Goal: Task Accomplishment & Management: Complete application form

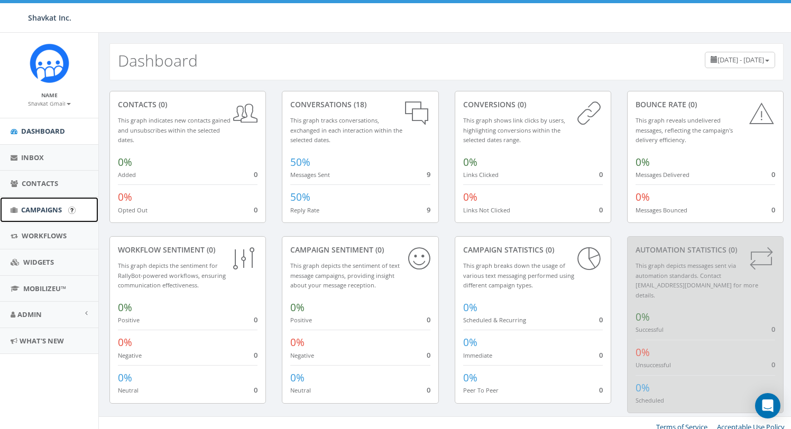
click at [52, 204] on link "Campaigns" at bounding box center [49, 210] width 98 height 26
click at [51, 212] on span "Campaigns" at bounding box center [41, 210] width 41 height 10
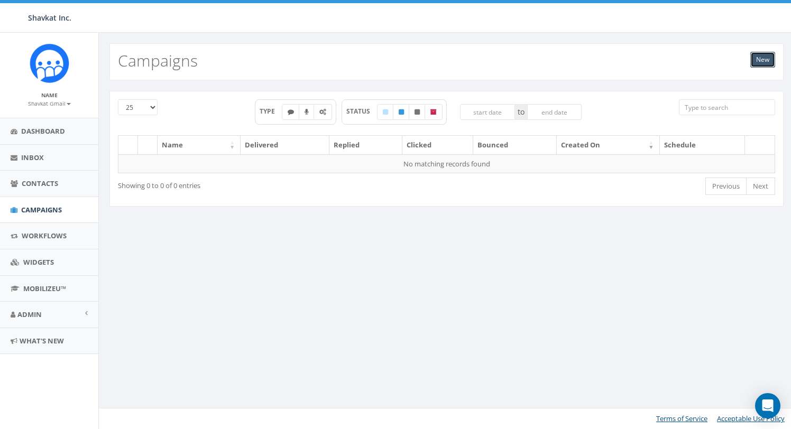
drag, startPoint x: 765, startPoint y: 63, endPoint x: 726, endPoint y: 92, distance: 49.2
click at [765, 63] on link "New" at bounding box center [763, 60] width 25 height 16
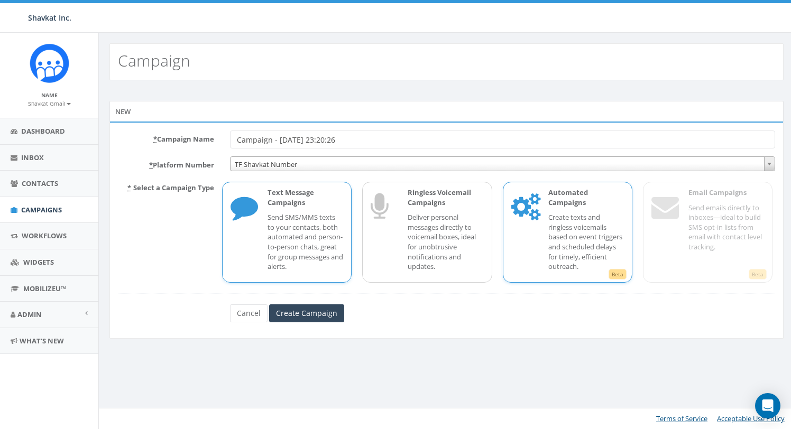
click at [580, 222] on p "Create texts and ringless voicemails based on event triggers and scheduled dela…" at bounding box center [586, 242] width 76 height 59
click at [310, 161] on span "TF Shavkat Number" at bounding box center [503, 164] width 544 height 15
click at [315, 314] on input "Create Campaign" at bounding box center [306, 314] width 75 height 18
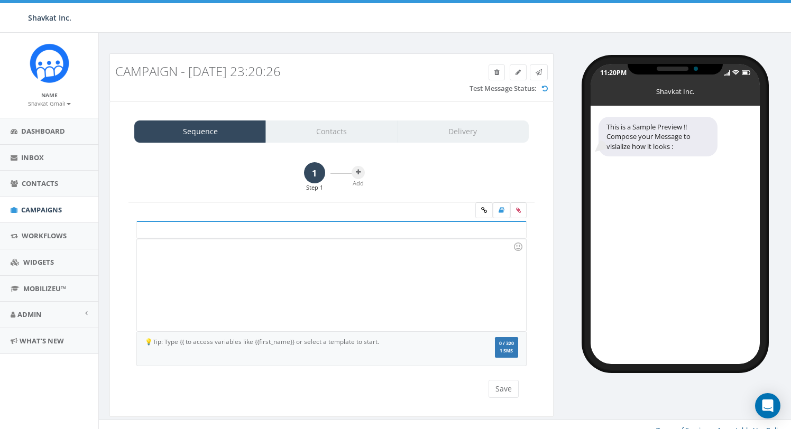
click at [382, 276] on div at bounding box center [331, 285] width 389 height 93
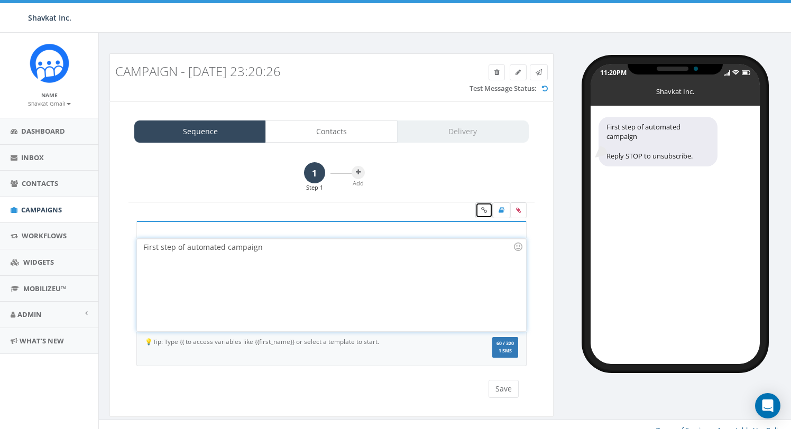
click at [484, 211] on icon at bounding box center [484, 210] width 6 height 6
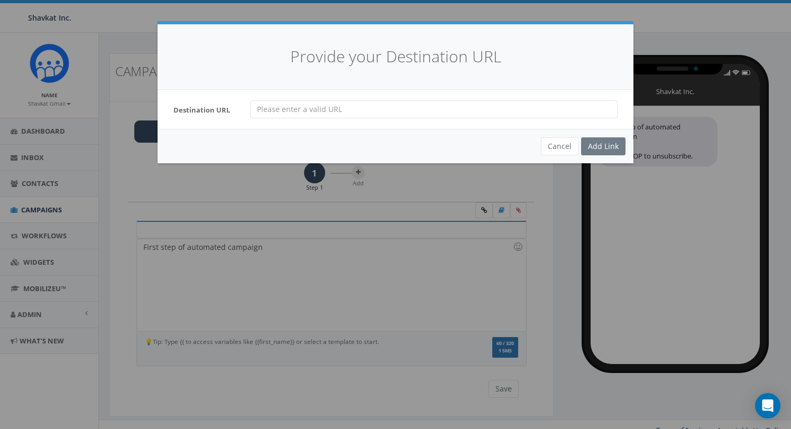
drag, startPoint x: 362, startPoint y: 118, endPoint x: 361, endPoint y: 129, distance: 10.6
click at [362, 118] on input "url" at bounding box center [434, 109] width 368 height 18
type input "https://rally.so"
click at [600, 147] on div "Add Link" at bounding box center [603, 147] width 44 height 18
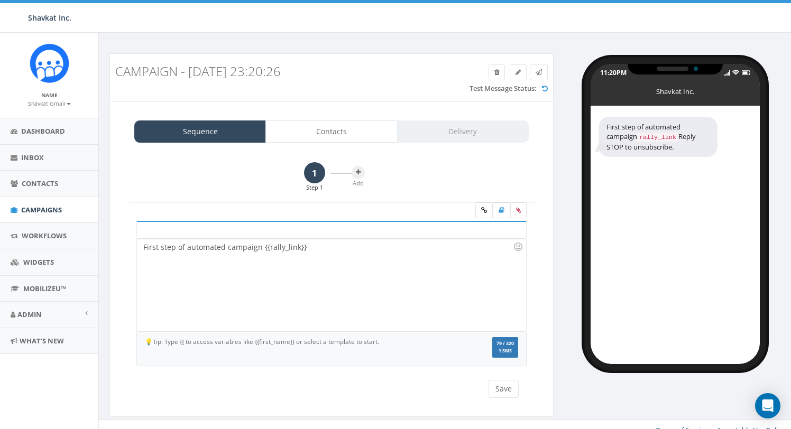
click at [372, 248] on div "First step of automated campaign {{rally_link}}" at bounding box center [331, 285] width 389 height 93
click at [503, 388] on button "Save" at bounding box center [504, 389] width 30 height 18
click at [360, 173] on icon at bounding box center [358, 172] width 5 height 6
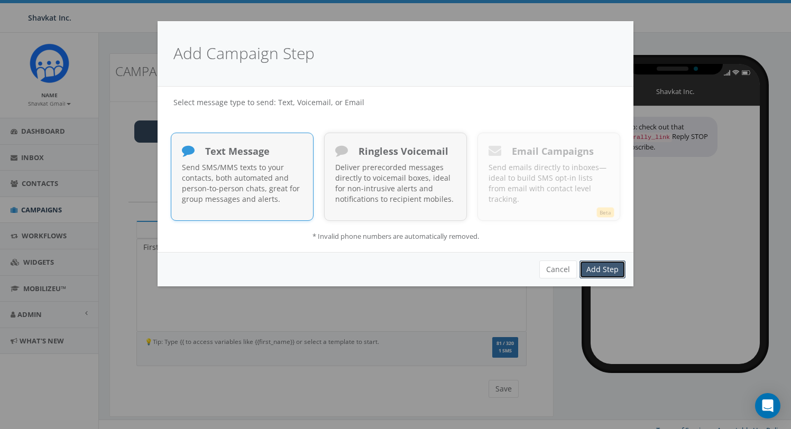
click at [599, 268] on link "Add Step" at bounding box center [603, 270] width 46 height 18
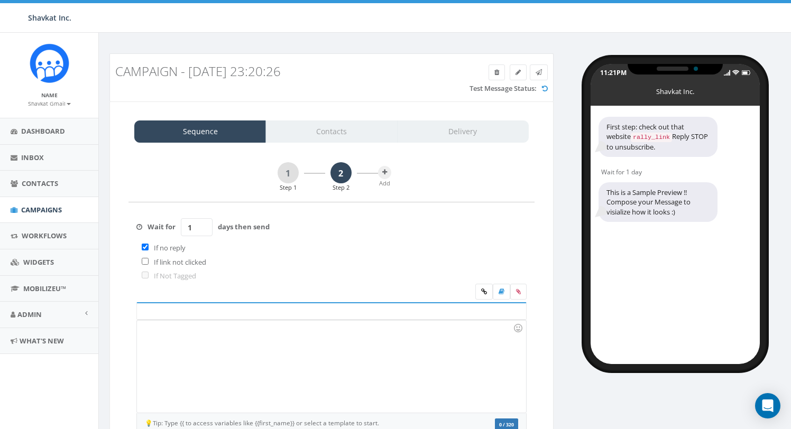
scroll to position [93, 0]
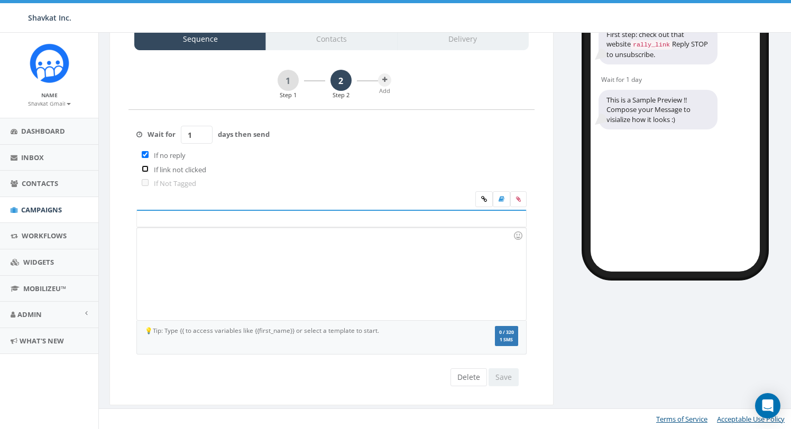
click at [145, 171] on input "checkbox" at bounding box center [145, 169] width 7 height 7
click at [145, 169] on input "checkbox" at bounding box center [145, 169] width 7 height 7
checkbox input "false"
click at [287, 270] on div at bounding box center [331, 274] width 389 height 93
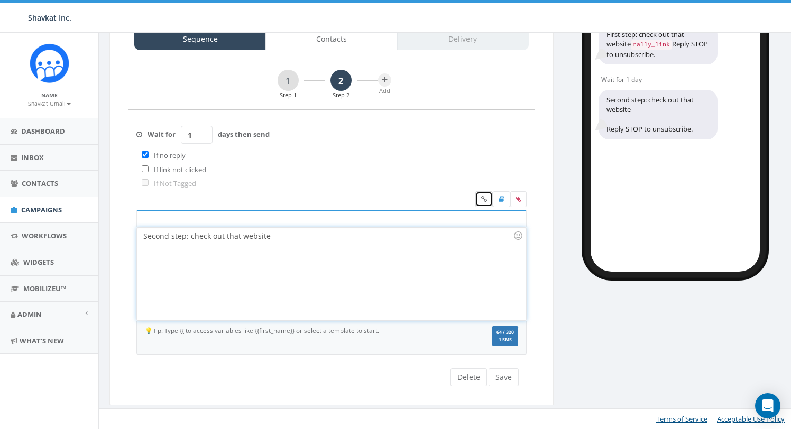
click at [484, 200] on icon at bounding box center [484, 199] width 6 height 6
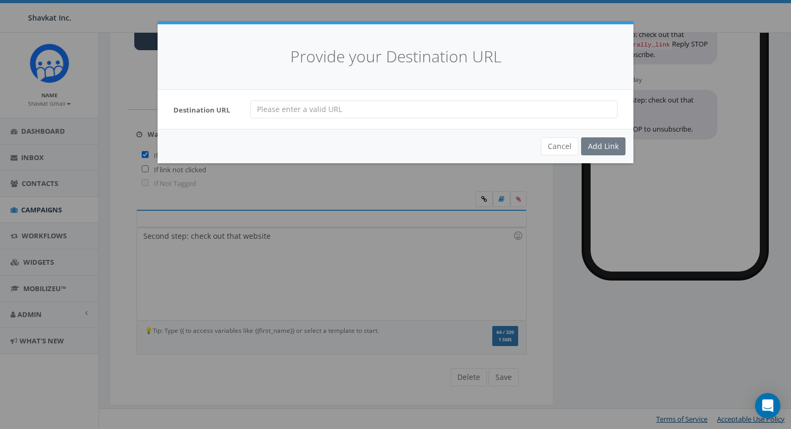
click at [467, 105] on input "url" at bounding box center [434, 109] width 368 height 18
type input "https://rally.so"
click at [595, 144] on div "Add Link" at bounding box center [603, 147] width 44 height 18
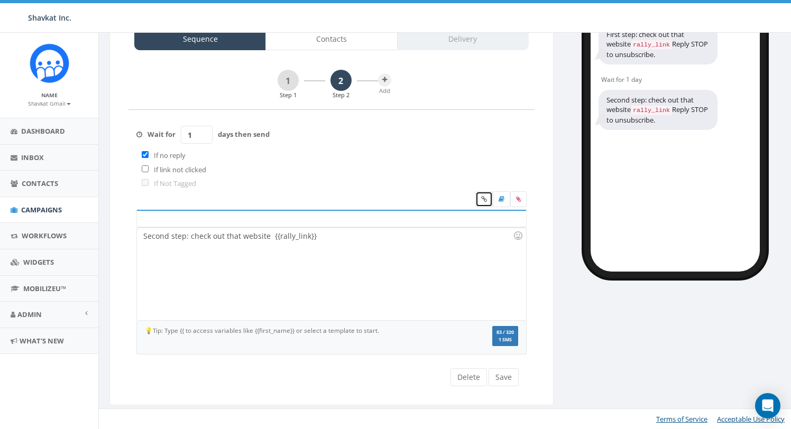
drag, startPoint x: 478, startPoint y: 198, endPoint x: 478, endPoint y: 254, distance: 56.1
click at [478, 199] on link at bounding box center [483, 199] width 17 height 16
click at [485, 198] on icon at bounding box center [484, 199] width 6 height 6
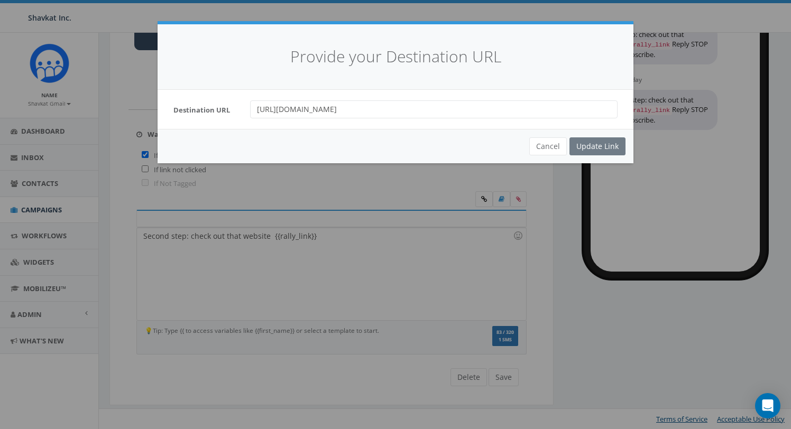
click at [325, 112] on input "https://rally.so" at bounding box center [434, 109] width 368 height 18
type input "https://apps.rallycorp.com"
click at [606, 145] on div "Update Link" at bounding box center [598, 147] width 56 height 18
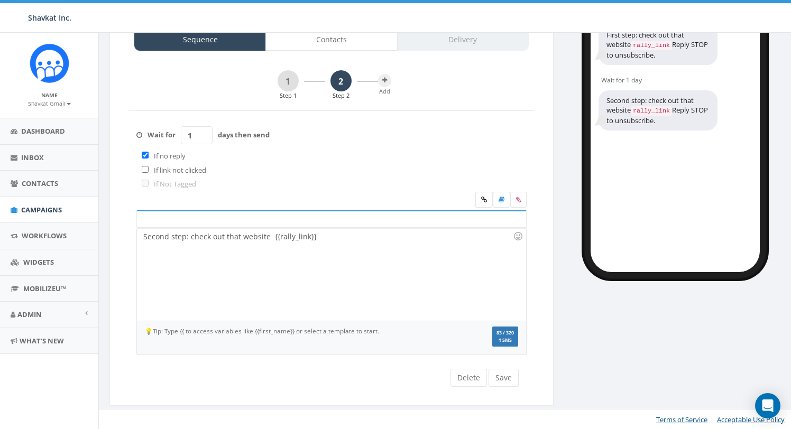
drag, startPoint x: 354, startPoint y: 239, endPoint x: 312, endPoint y: 249, distance: 43.5
click at [353, 239] on div "Second step: check out that website {{rally_link}}" at bounding box center [331, 274] width 389 height 93
click at [235, 236] on div "Second step: check out that website {{rally_link}}" at bounding box center [331, 274] width 389 height 93
click at [235, 237] on div "Second step: check out that website {{rally_link}}" at bounding box center [331, 274] width 389 height 93
drag, startPoint x: 283, startPoint y: 238, endPoint x: 285, endPoint y: 276, distance: 37.6
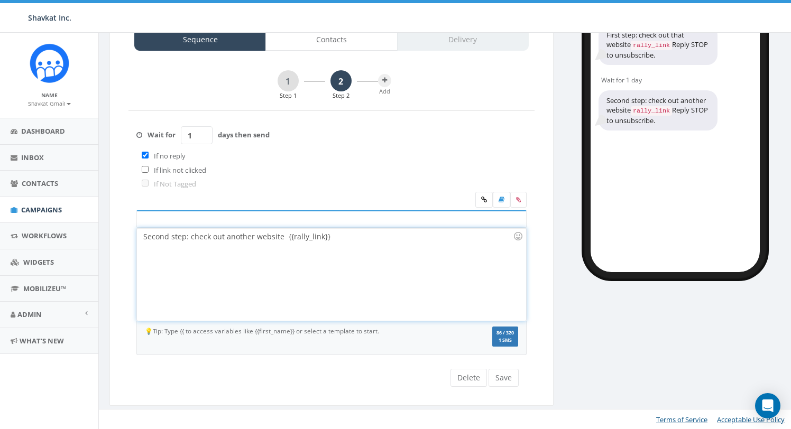
click at [283, 240] on div "Second step: check out another website {{rally_link}}" at bounding box center [331, 274] width 389 height 93
click at [506, 381] on button "Save" at bounding box center [504, 378] width 30 height 18
click at [385, 80] on icon at bounding box center [384, 80] width 5 height 6
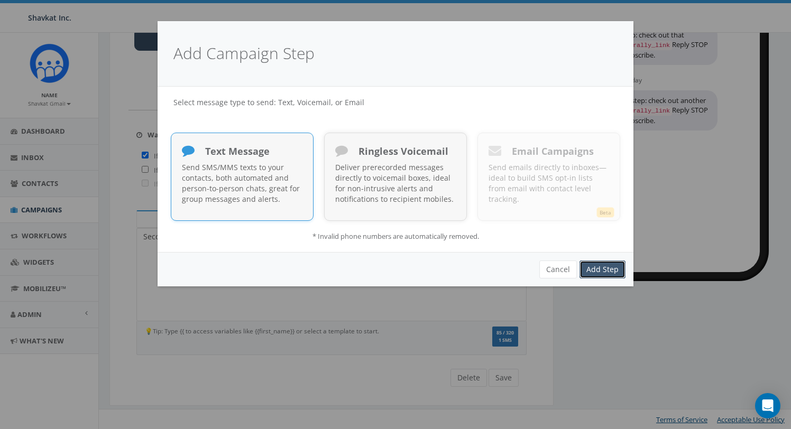
drag, startPoint x: 607, startPoint y: 265, endPoint x: 606, endPoint y: 272, distance: 7.5
click at [607, 265] on link "Add Step" at bounding box center [603, 270] width 46 height 18
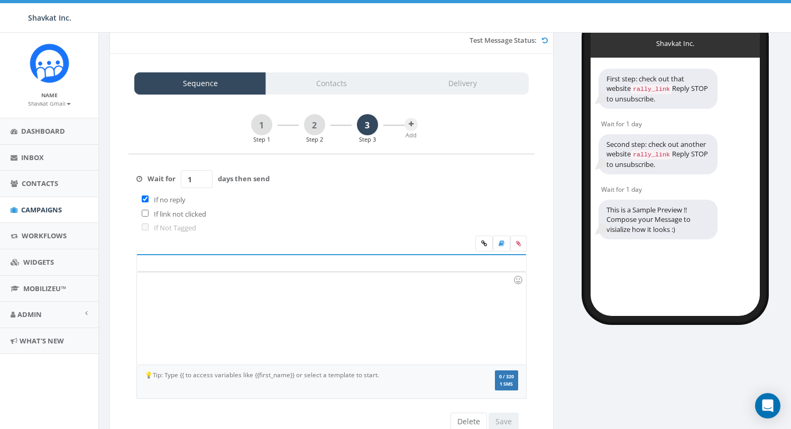
scroll to position [77, 0]
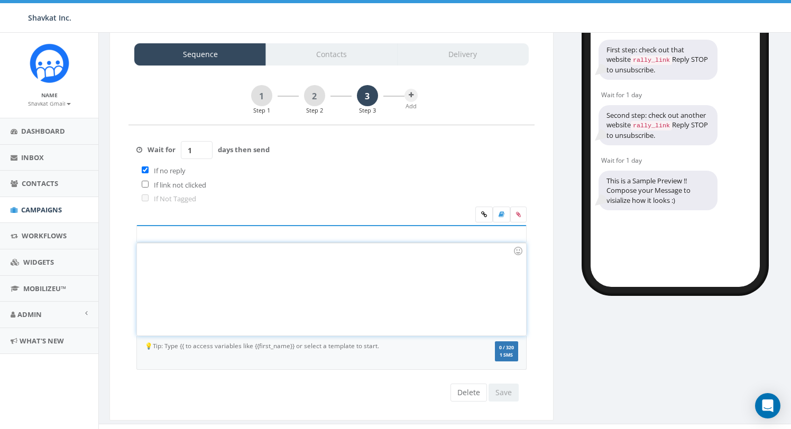
click at [228, 280] on div at bounding box center [331, 289] width 389 height 93
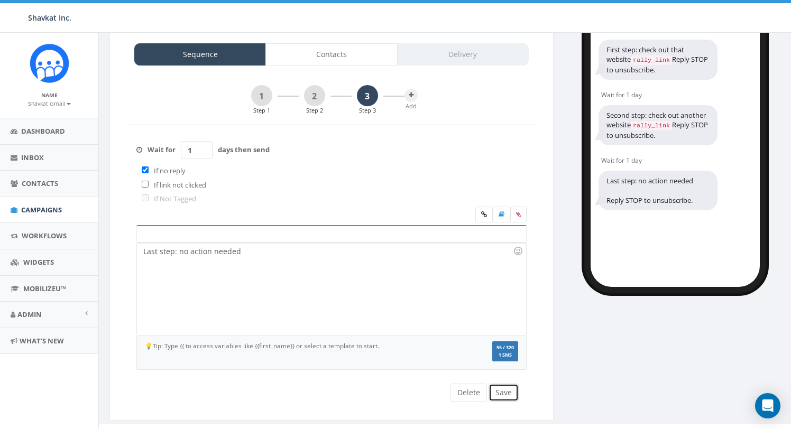
click at [509, 397] on button "Save" at bounding box center [504, 393] width 30 height 18
click at [508, 395] on button "Save" at bounding box center [504, 393] width 30 height 18
click at [337, 53] on link "Contacts" at bounding box center [332, 54] width 132 height 22
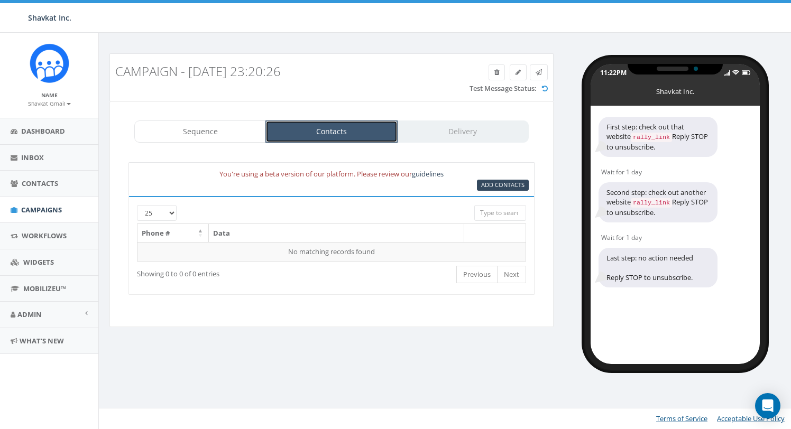
scroll to position [0, 0]
click at [496, 185] on span "Add Contacts" at bounding box center [502, 185] width 43 height 8
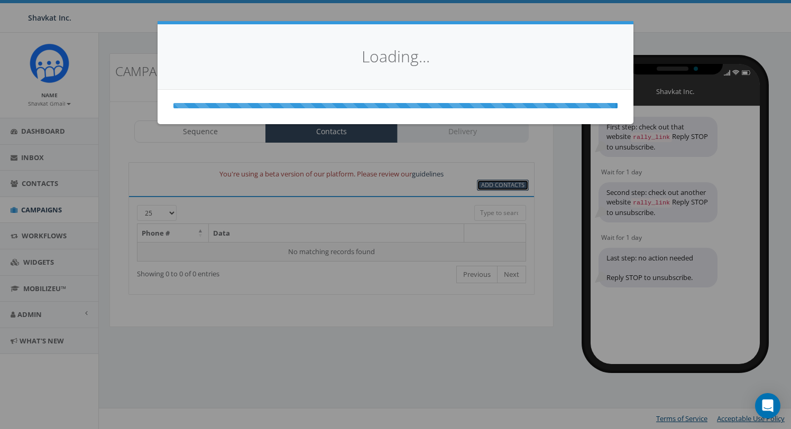
select select
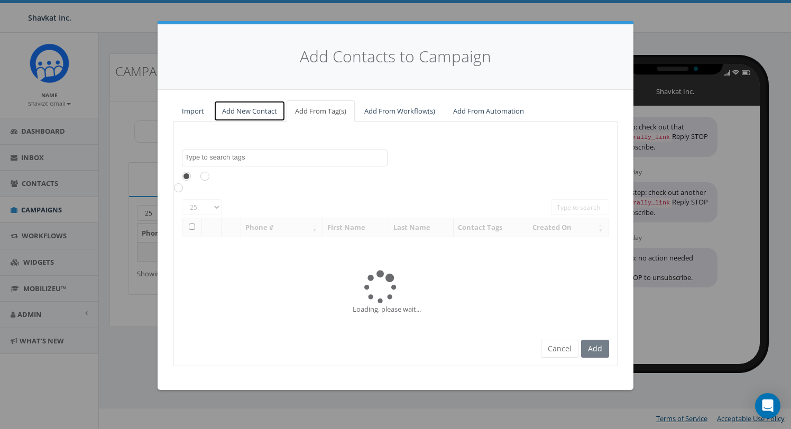
click at [250, 113] on link "Add New Contact" at bounding box center [250, 111] width 72 height 22
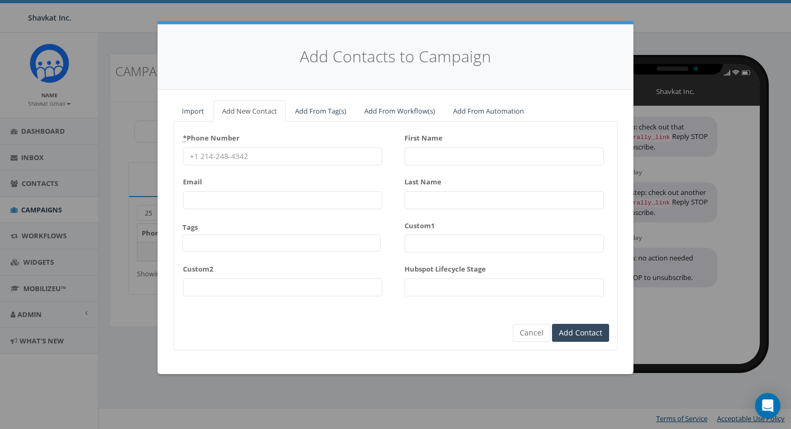
click at [253, 161] on input "* Phone Number" at bounding box center [282, 157] width 199 height 18
type input "6193165916"
type input "Shavkat"
type input "Third"
click at [388, 182] on div "* Phone Number [PHONE_NUMBER] Email Tags All Options Dev Email FUB FUB Fundrais…" at bounding box center [395, 217] width 443 height 175
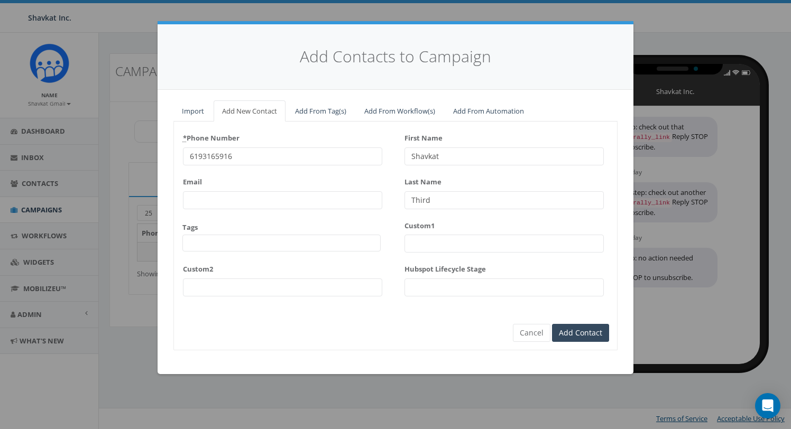
click at [450, 203] on input "Third" at bounding box center [504, 200] width 199 height 18
click at [254, 200] on input "Email" at bounding box center [282, 200] width 199 height 18
click at [587, 335] on input "Add Contact" at bounding box center [580, 333] width 57 height 18
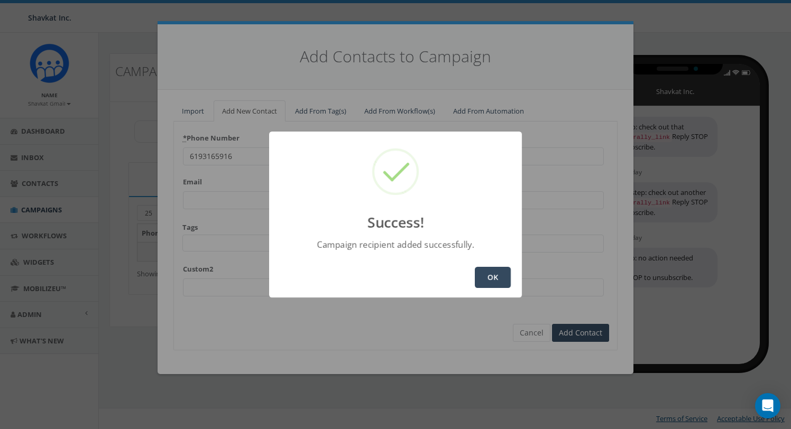
click at [495, 278] on button "OK" at bounding box center [493, 277] width 36 height 21
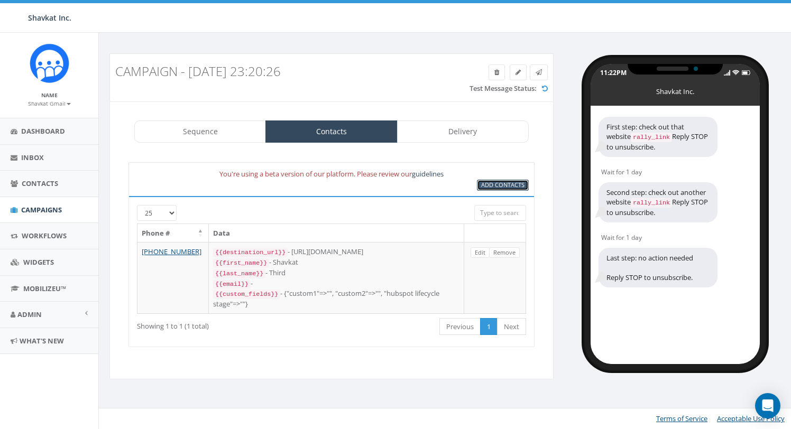
click at [502, 184] on span "Add Contacts" at bounding box center [502, 185] width 43 height 8
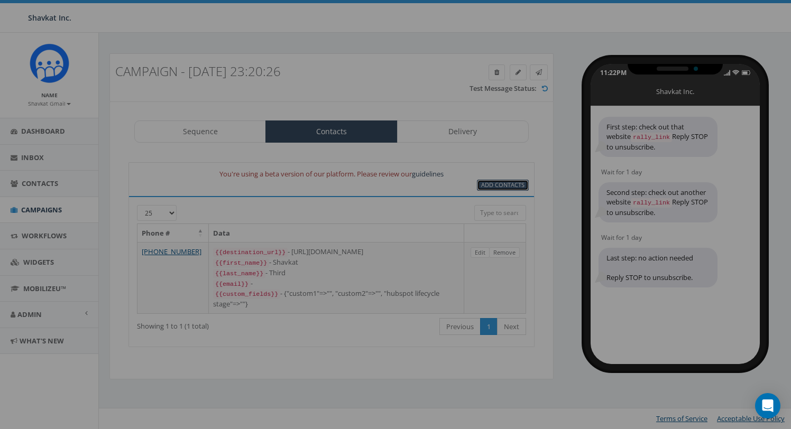
select select
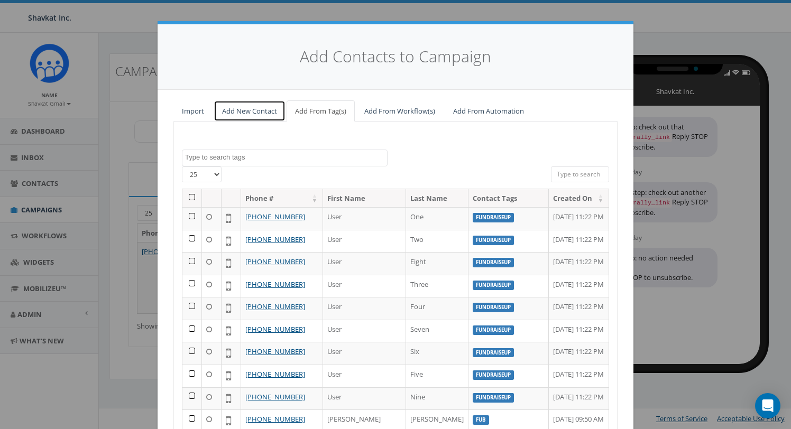
click at [255, 109] on link "Add New Contact" at bounding box center [250, 111] width 72 height 22
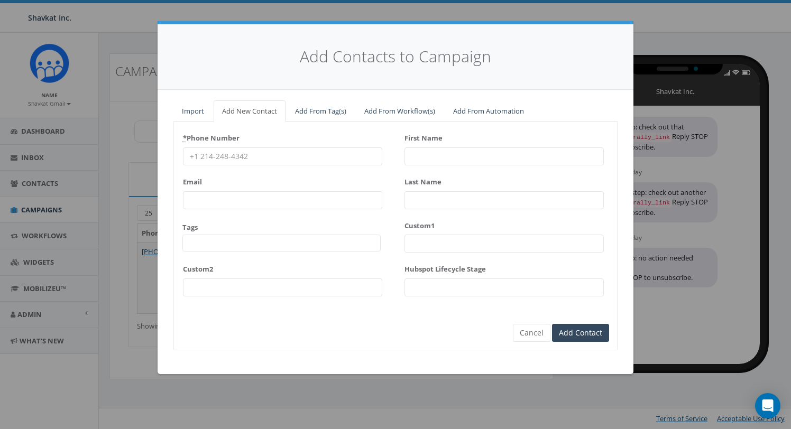
click at [258, 155] on input "* Phone Number" at bounding box center [282, 157] width 199 height 18
type input "6197091279"
type input "Shavkat"
type input "Samatov"
drag, startPoint x: 396, startPoint y: 188, endPoint x: 394, endPoint y: 235, distance: 47.1
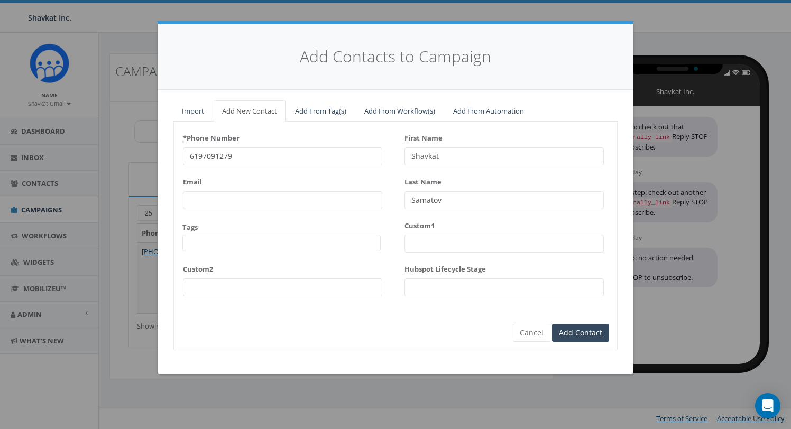
click at [396, 188] on div "* Phone Number [PHONE_NUMBER] Email Tags All Options Dev Email FUB FUB Fundrais…" at bounding box center [395, 217] width 443 height 175
click at [586, 336] on input "Add Contact" at bounding box center [580, 333] width 57 height 18
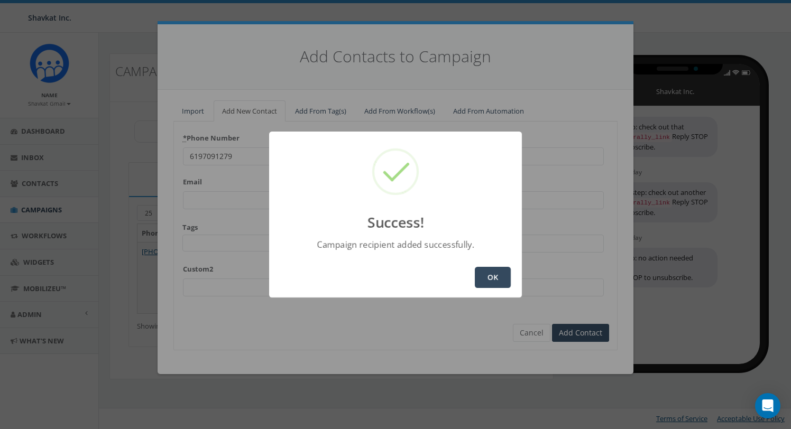
click at [491, 282] on button "OK" at bounding box center [493, 277] width 36 height 21
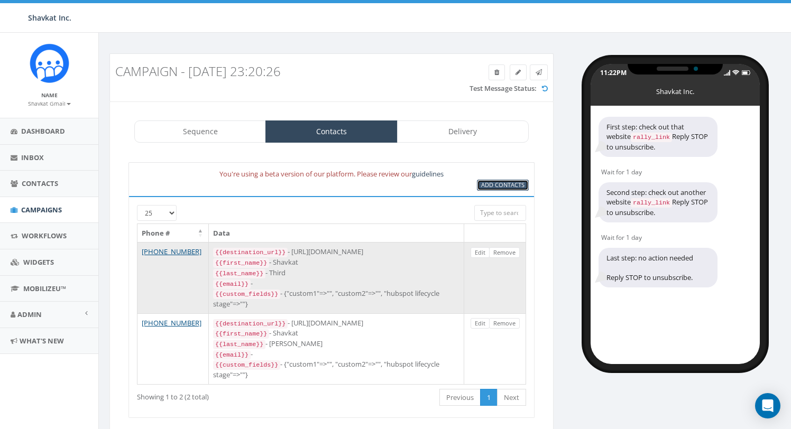
scroll to position [38, 0]
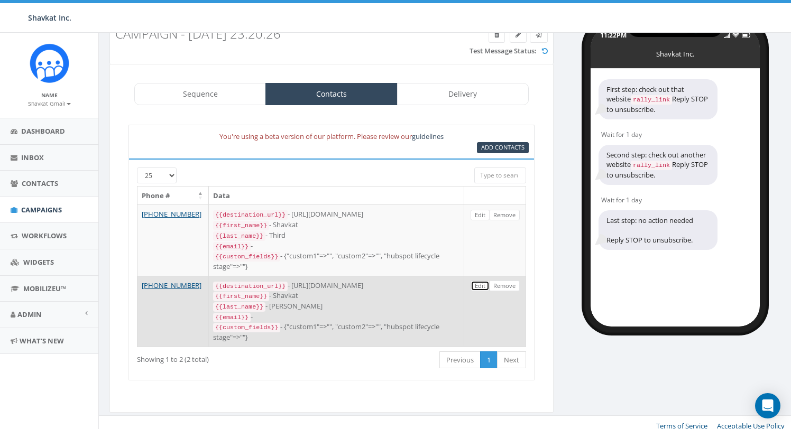
click at [479, 285] on link "Edit" at bounding box center [480, 286] width 19 height 11
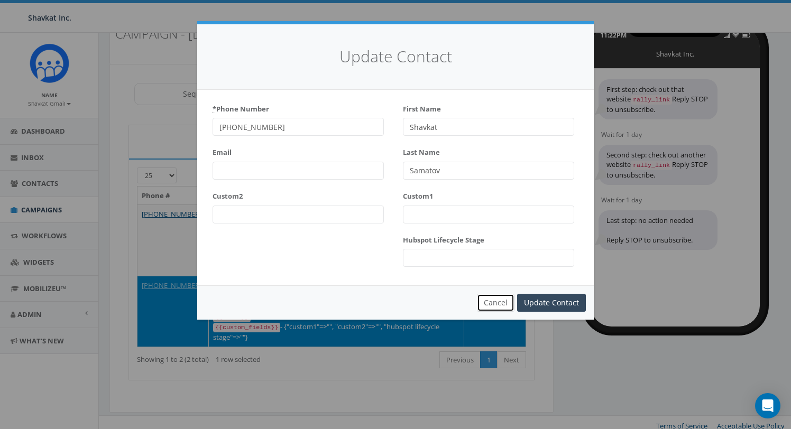
click at [506, 307] on button "Cancel" at bounding box center [496, 303] width 38 height 18
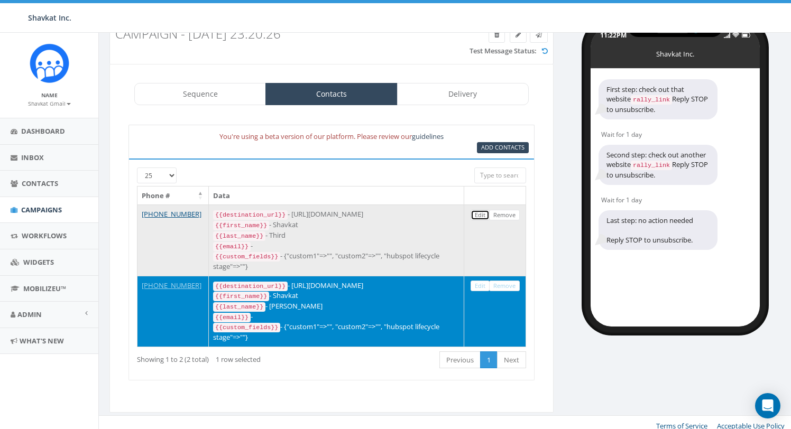
click at [482, 216] on link "Edit" at bounding box center [480, 215] width 19 height 11
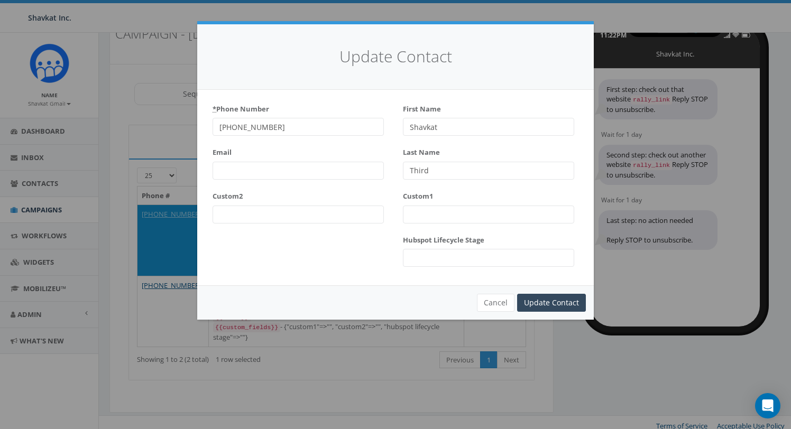
drag, startPoint x: 452, startPoint y: 171, endPoint x: 349, endPoint y: 168, distance: 103.2
click at [346, 167] on div "* Phone Number [PHONE_NUMBER] Email Custom2 First Name [PERSON_NAME] Last Name …" at bounding box center [395, 187] width 381 height 175
type input "Primary"
drag, startPoint x: 553, startPoint y: 300, endPoint x: 446, endPoint y: 313, distance: 107.1
click at [552, 300] on input "Update Contact" at bounding box center [551, 303] width 69 height 18
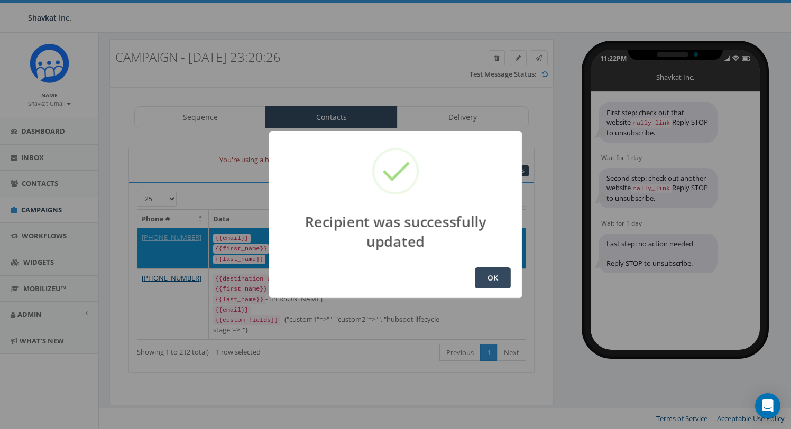
scroll to position [10, 0]
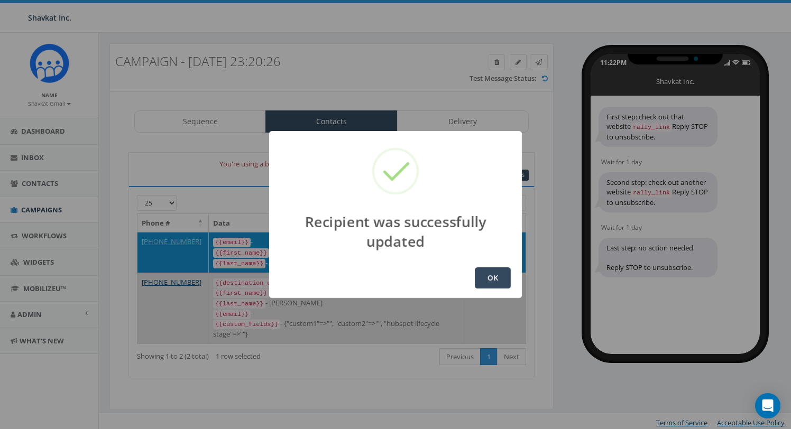
drag, startPoint x: 502, startPoint y: 276, endPoint x: 497, endPoint y: 277, distance: 5.4
click at [501, 276] on button "OK" at bounding box center [493, 278] width 36 height 21
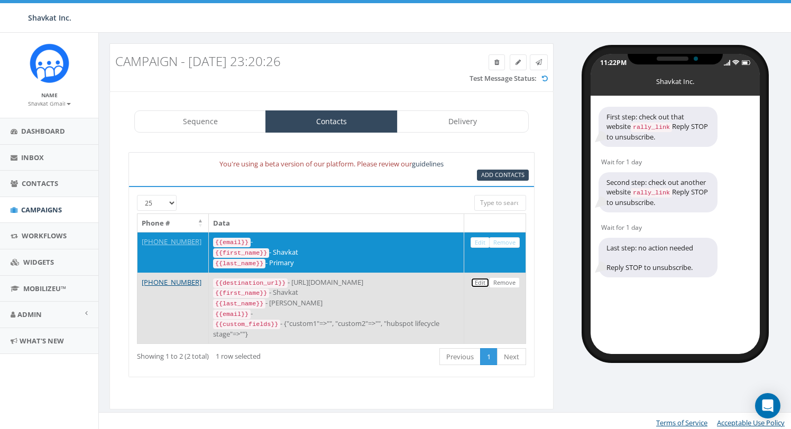
click at [479, 282] on link "Edit" at bounding box center [480, 283] width 19 height 11
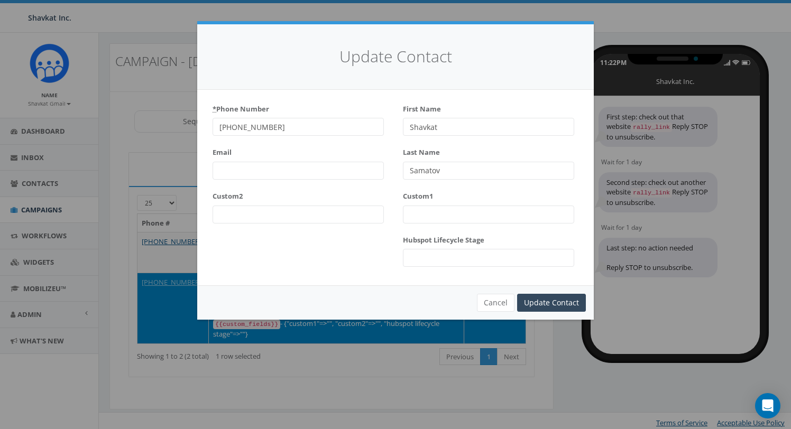
drag, startPoint x: 458, startPoint y: 169, endPoint x: 329, endPoint y: 173, distance: 128.6
click at [316, 170] on div "* Phone Number [PHONE_NUMBER] Email Custom2 First Name [PERSON_NAME] Last Name …" at bounding box center [395, 187] width 381 height 175
type input "Secondary"
click at [558, 305] on input "Update Contact" at bounding box center [551, 303] width 69 height 18
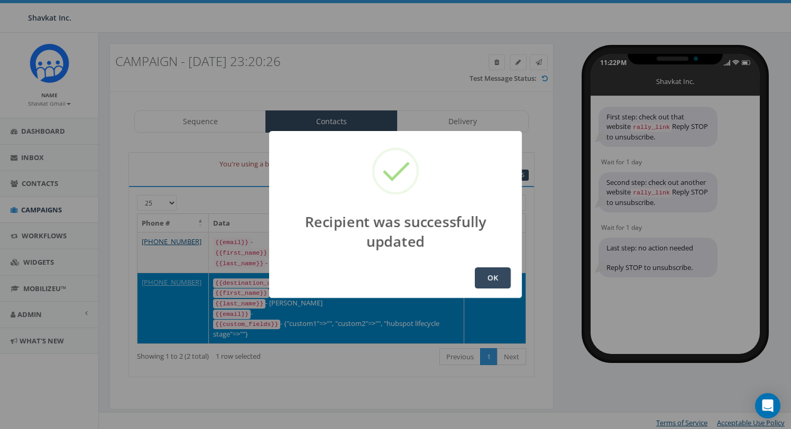
scroll to position [0, 0]
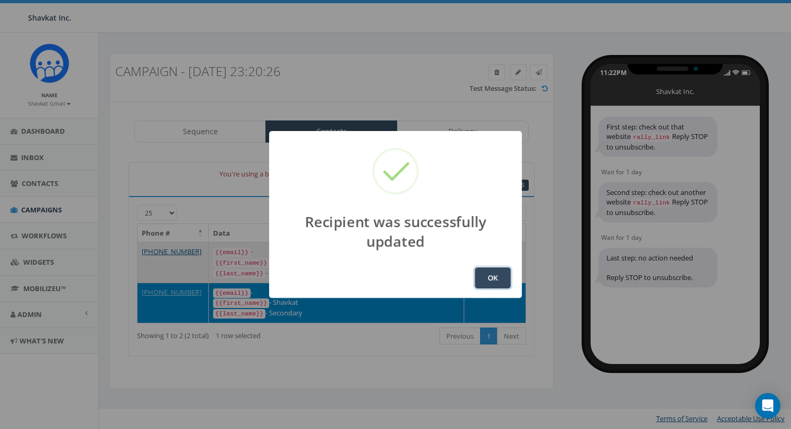
click at [499, 279] on button "OK" at bounding box center [493, 278] width 36 height 21
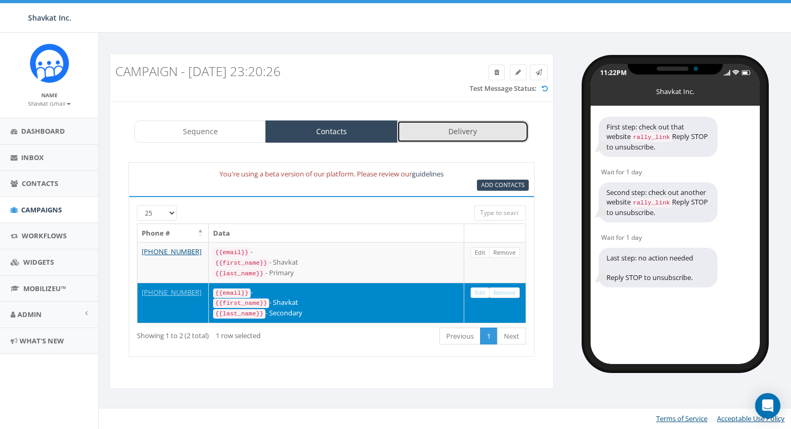
click at [449, 135] on link "Delivery" at bounding box center [463, 132] width 132 height 22
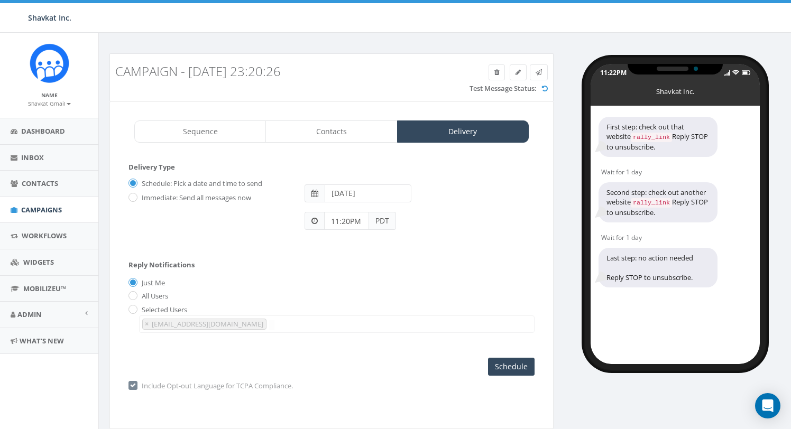
click at [383, 192] on input "[DATE]" at bounding box center [368, 194] width 87 height 18
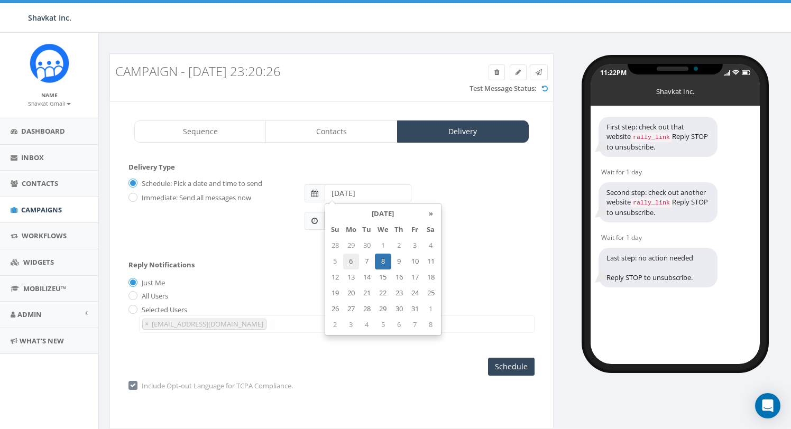
click at [350, 264] on td "6" at bounding box center [351, 262] width 16 height 16
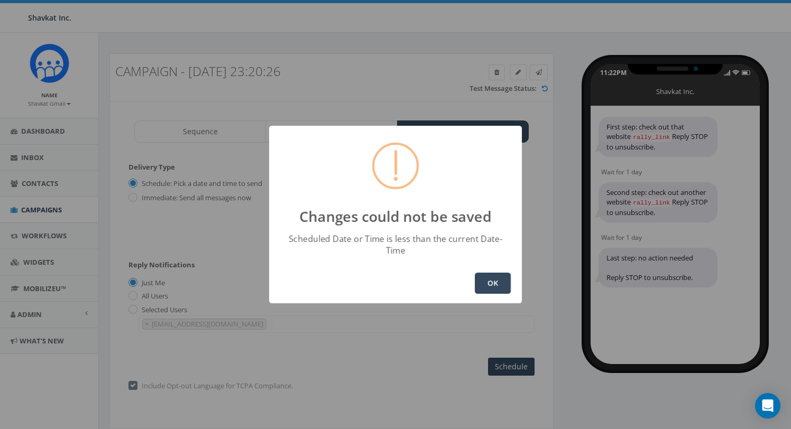
click at [493, 273] on button "OK" at bounding box center [493, 283] width 36 height 21
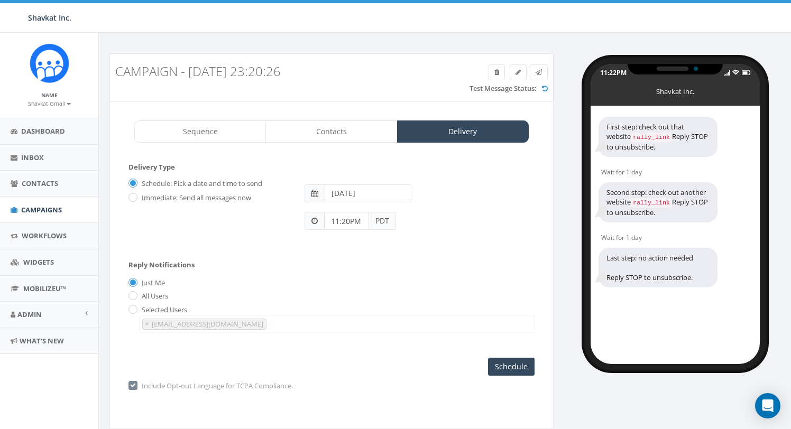
click at [368, 195] on input "[DATE]" at bounding box center [368, 194] width 87 height 18
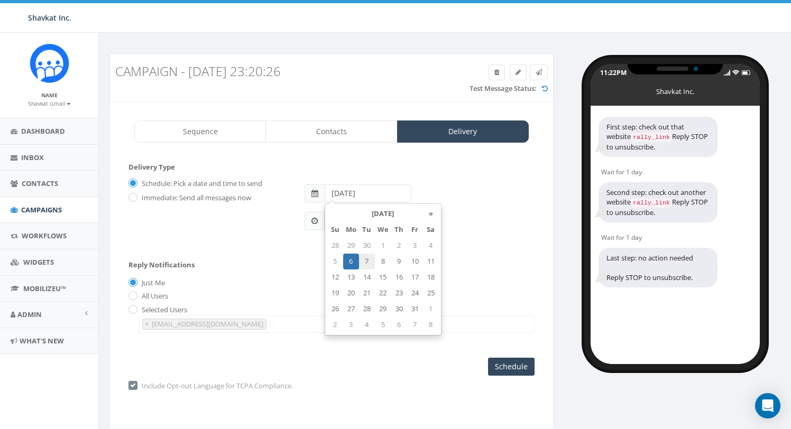
click at [366, 263] on td "7" at bounding box center [367, 262] width 16 height 16
type input "[DATE]"
click at [475, 244] on form "Delivery Type Schedule: Pick a date and time to send Immediate: Send all messag…" at bounding box center [332, 206] width 406 height 88
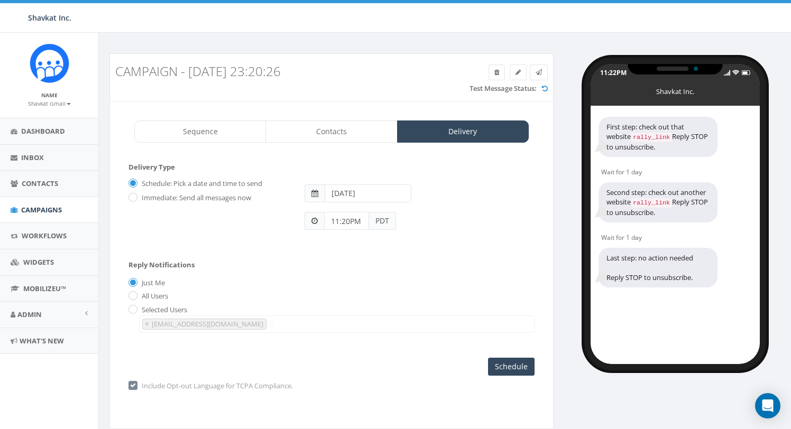
click at [338, 222] on input "11:20PM" at bounding box center [346, 221] width 45 height 18
drag, startPoint x: 359, startPoint y: 104, endPoint x: 376, endPoint y: 185, distance: 82.6
click at [423, 137] on div "1 2 3 4 5 6 7 8 9 10 11 12 00 05 10 15 20 25 30 35 40 45 50 55" at bounding box center [385, 130] width 106 height 106
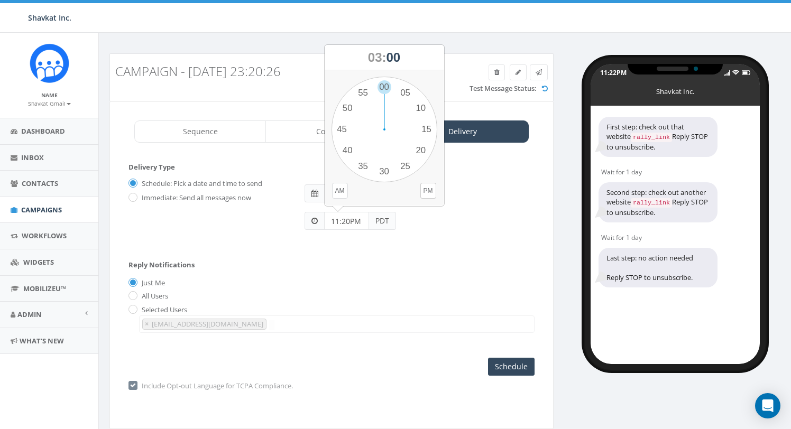
click at [345, 193] on button "AM" at bounding box center [340, 191] width 16 height 16
click at [359, 56] on span "03" at bounding box center [365, 57] width 14 height 14
click at [347, 153] on div "1 2 3 4 5 6 7 8 9 10 11 12 00 05 10 15 20 25 30 35 40 45 50 55" at bounding box center [385, 130] width 106 height 106
click at [344, 190] on button "AM" at bounding box center [340, 191] width 16 height 16
click at [339, 194] on button "AM" at bounding box center [340, 191] width 16 height 16
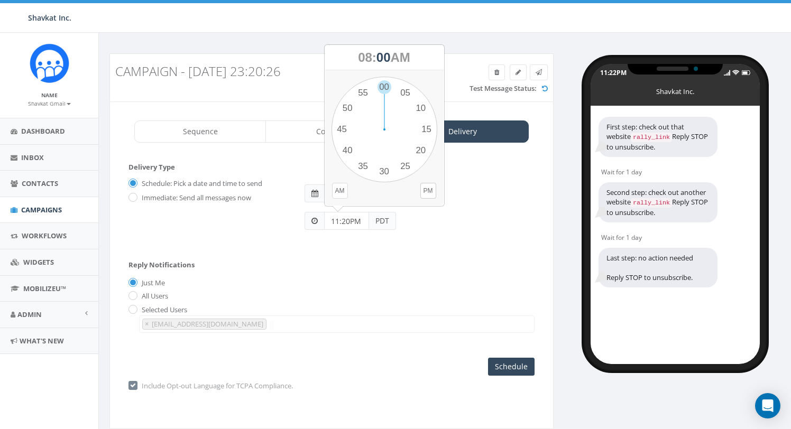
click at [339, 194] on button "AM" at bounding box center [340, 191] width 16 height 16
click at [388, 85] on div "1 2 3 4 5 6 7 8 9 10 11 12 00 05 10 15 20 25 30 35 40 45 50 55" at bounding box center [385, 130] width 106 height 106
type input "08:00AM"
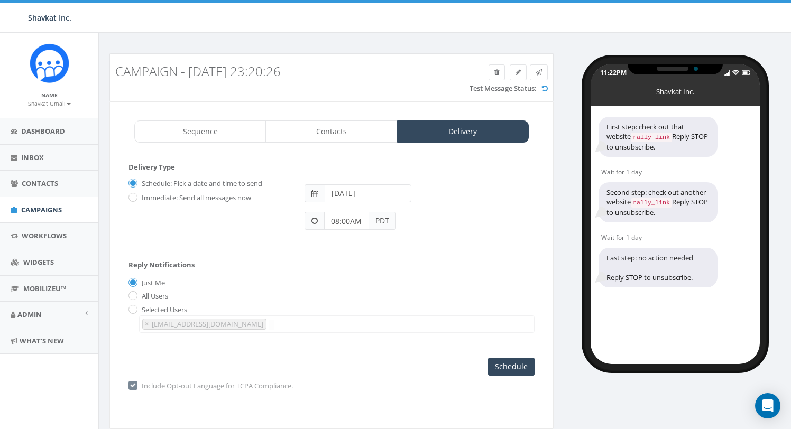
scroll to position [24, 0]
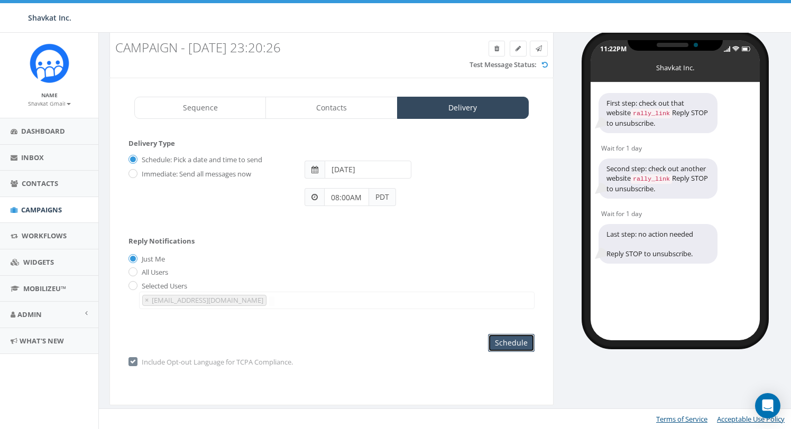
drag, startPoint x: 506, startPoint y: 342, endPoint x: 485, endPoint y: 379, distance: 41.9
click at [506, 342] on input "Schedule" at bounding box center [511, 343] width 47 height 18
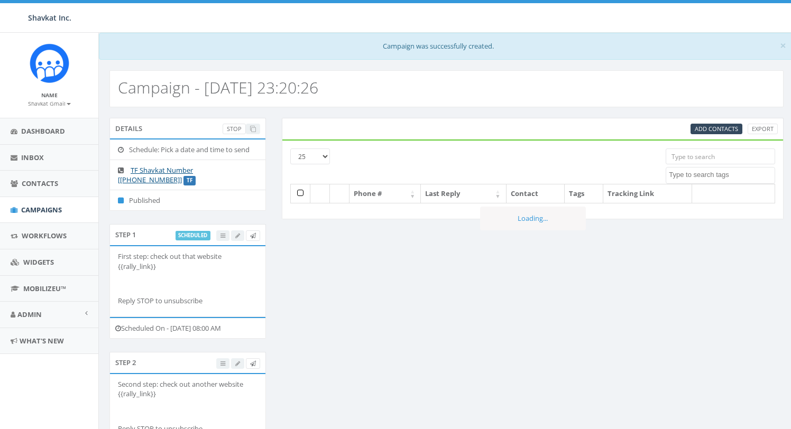
select select
